Goal: Task Accomplishment & Management: Use online tool/utility

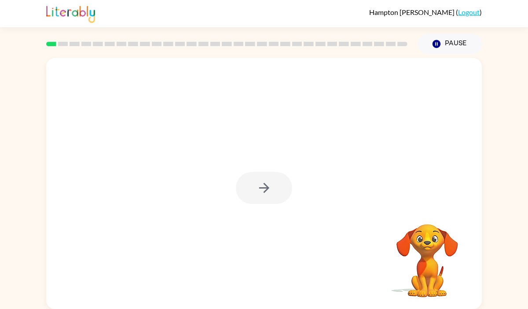
click at [269, 187] on div at bounding box center [264, 188] width 56 height 32
click at [269, 187] on icon "button" at bounding box center [264, 187] width 15 height 15
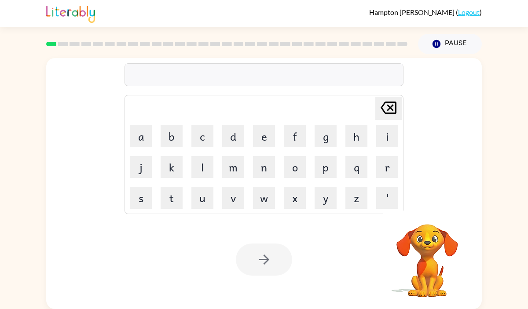
click at [145, 77] on div at bounding box center [264, 74] width 279 height 23
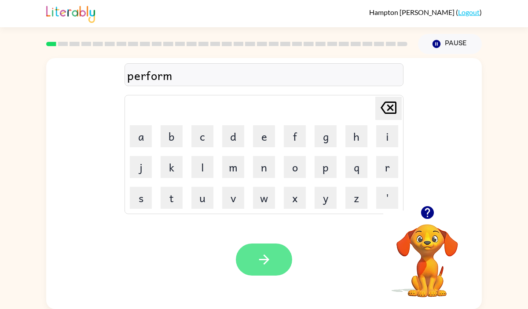
click at [261, 260] on icon "button" at bounding box center [264, 260] width 10 height 10
click at [263, 267] on icon "button" at bounding box center [264, 259] width 15 height 15
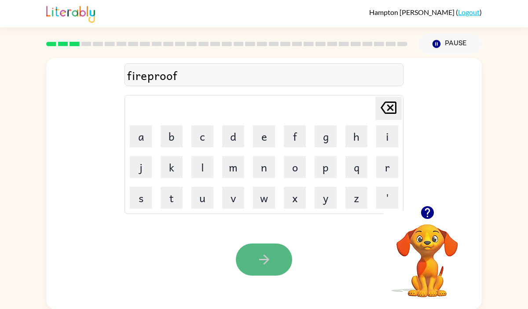
click at [262, 269] on button "button" at bounding box center [264, 260] width 56 height 32
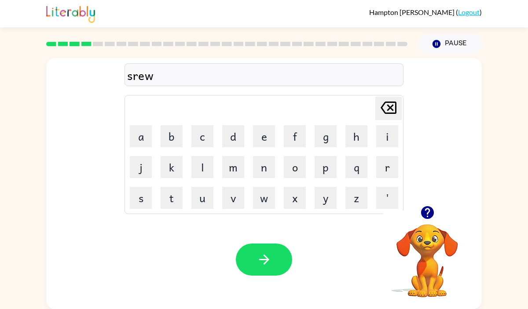
click at [262, 269] on button "button" at bounding box center [264, 260] width 56 height 32
click at [257, 258] on icon "button" at bounding box center [264, 259] width 15 height 15
click at [255, 259] on button "button" at bounding box center [264, 260] width 56 height 32
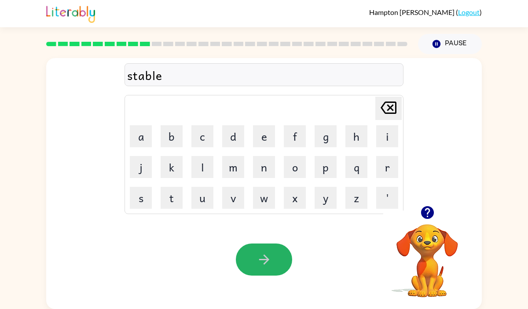
click at [255, 259] on button "button" at bounding box center [264, 260] width 56 height 32
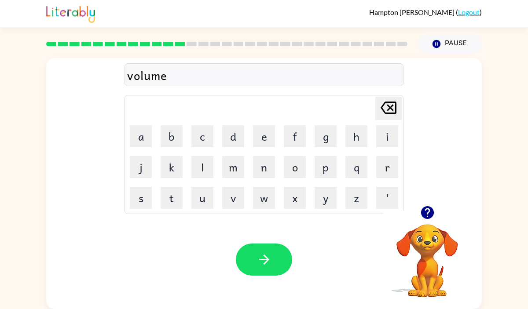
click at [255, 259] on button "button" at bounding box center [264, 260] width 56 height 32
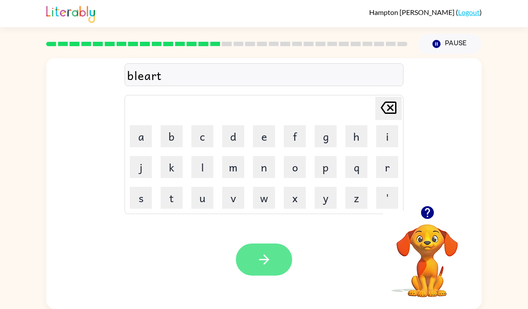
click at [257, 260] on icon "button" at bounding box center [264, 259] width 15 height 15
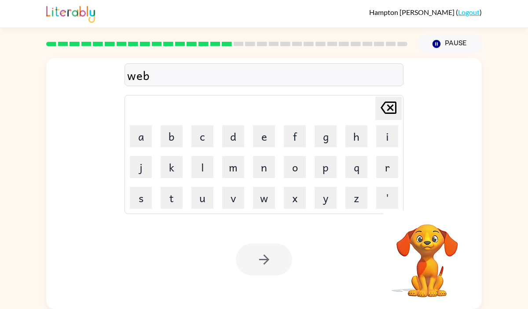
click at [257, 260] on div at bounding box center [264, 260] width 56 height 32
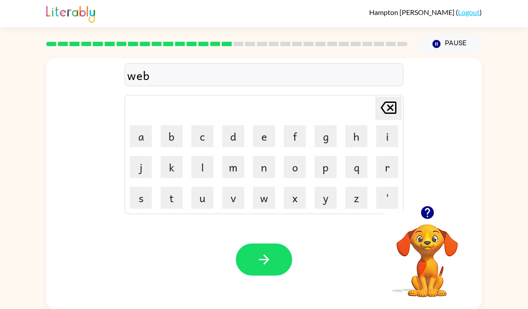
click at [257, 260] on icon "button" at bounding box center [264, 259] width 15 height 15
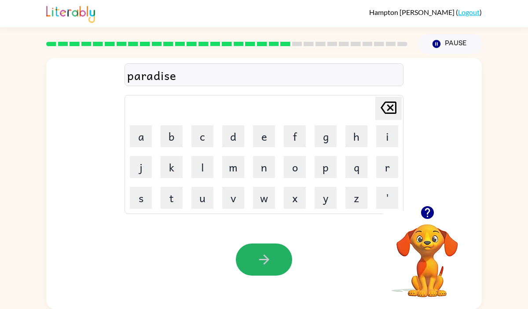
click at [257, 260] on icon "button" at bounding box center [264, 259] width 15 height 15
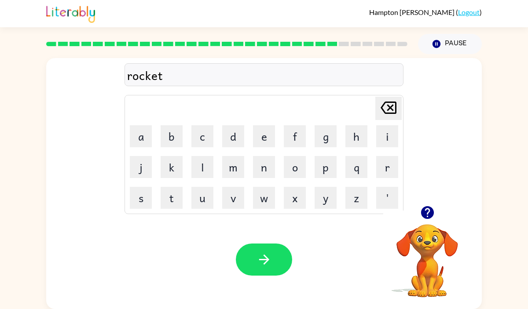
click at [257, 260] on icon "button" at bounding box center [264, 259] width 15 height 15
click at [261, 255] on icon "button" at bounding box center [264, 259] width 15 height 15
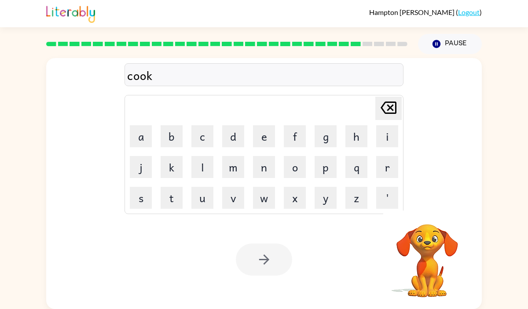
click at [261, 255] on div at bounding box center [264, 260] width 56 height 32
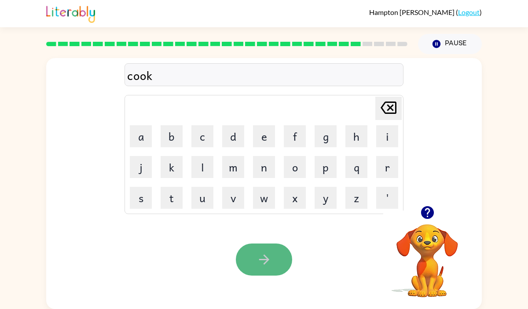
click at [261, 253] on icon "button" at bounding box center [264, 259] width 15 height 15
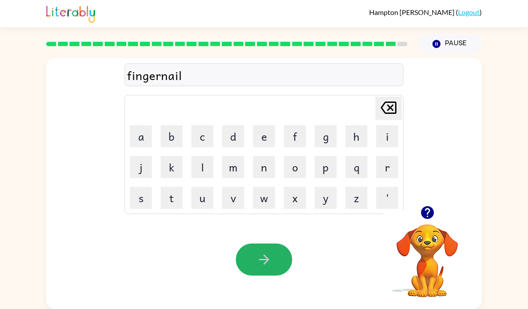
click at [261, 253] on icon "button" at bounding box center [264, 259] width 15 height 15
